Goal: Task Accomplishment & Management: Use online tool/utility

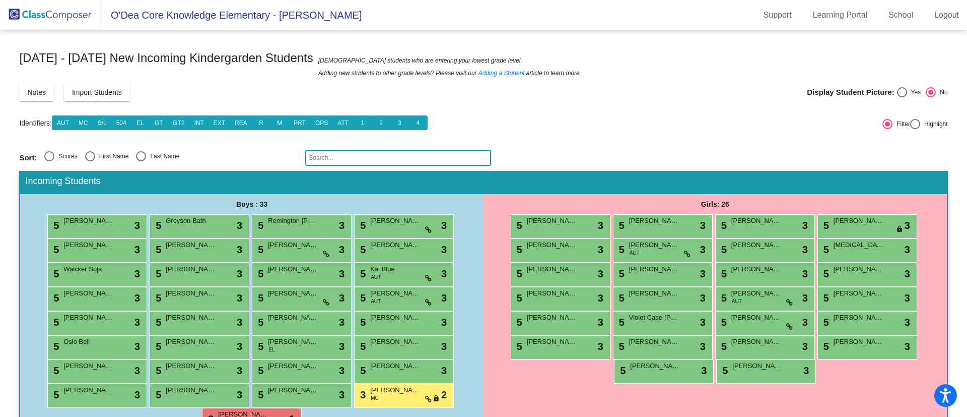
scroll to position [33, 0]
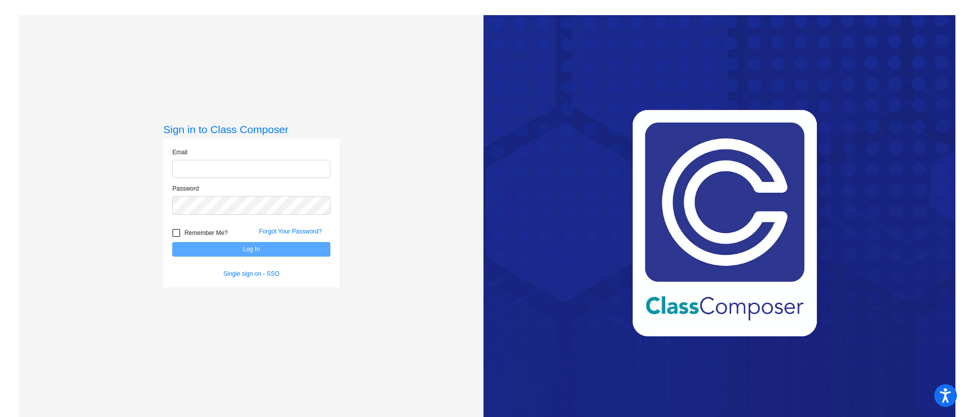
type input "[EMAIL_ADDRESS][DOMAIN_NAME]"
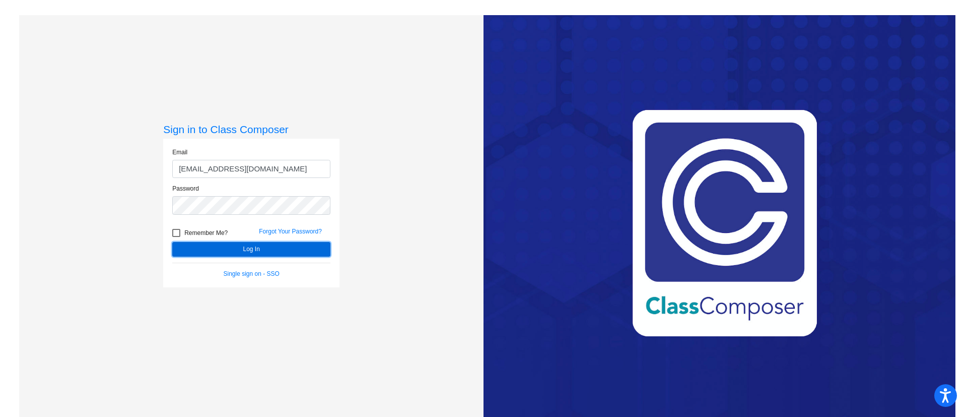
click at [242, 244] on button "Log In" at bounding box center [251, 249] width 158 height 15
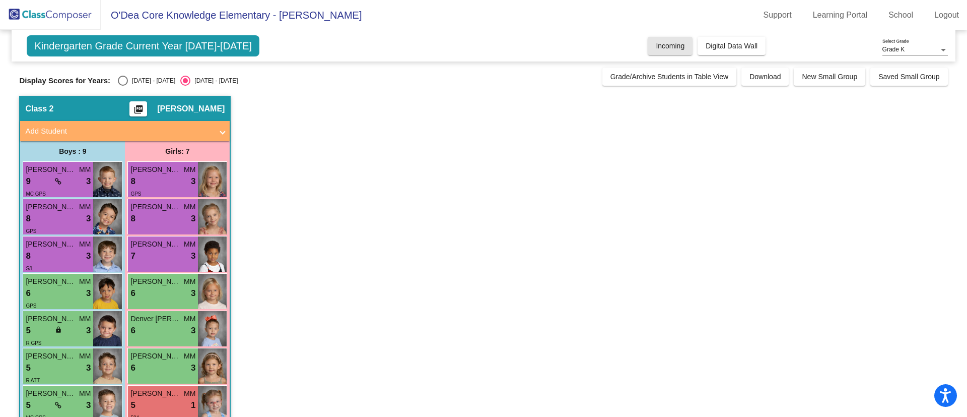
click at [659, 41] on button "Incoming" at bounding box center [670, 46] width 45 height 18
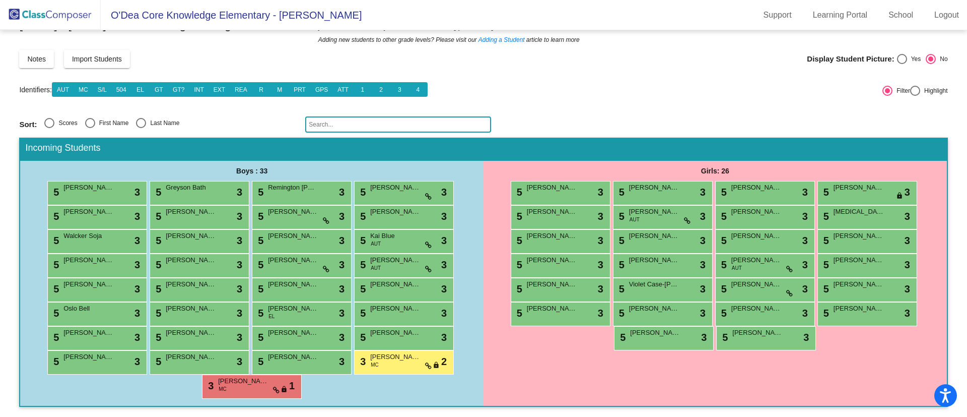
scroll to position [33, 0]
